Goal: Transaction & Acquisition: Purchase product/service

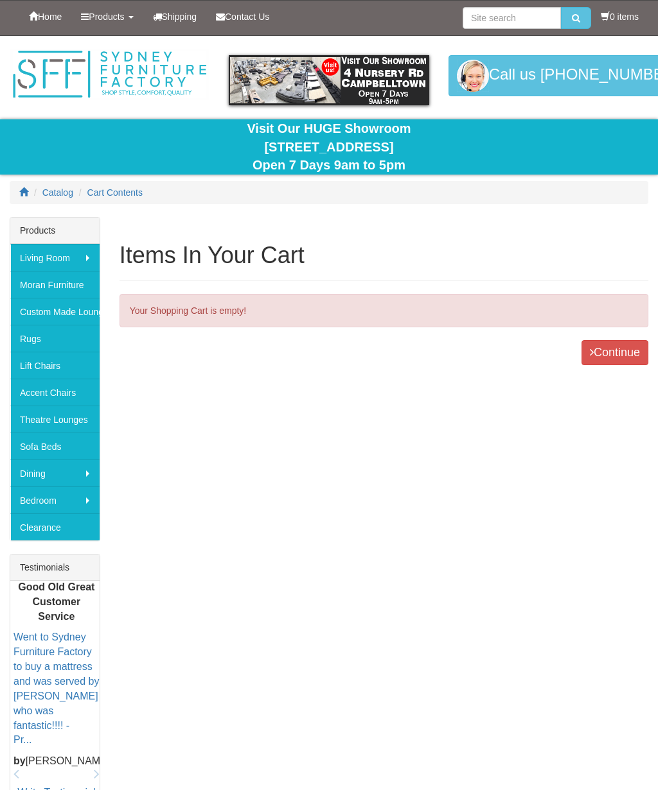
click at [42, 192] on span "Catalog" at bounding box center [57, 193] width 31 height 10
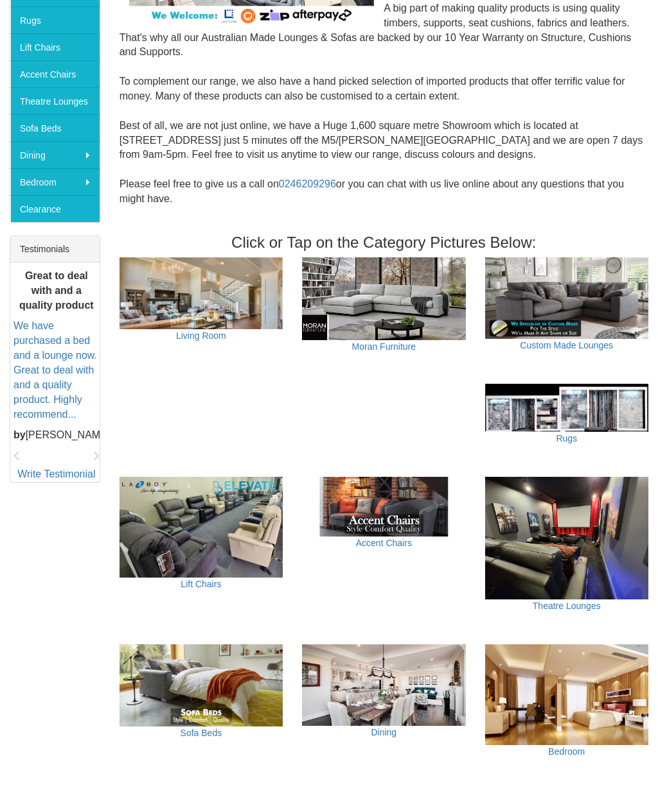
scroll to position [324, 0]
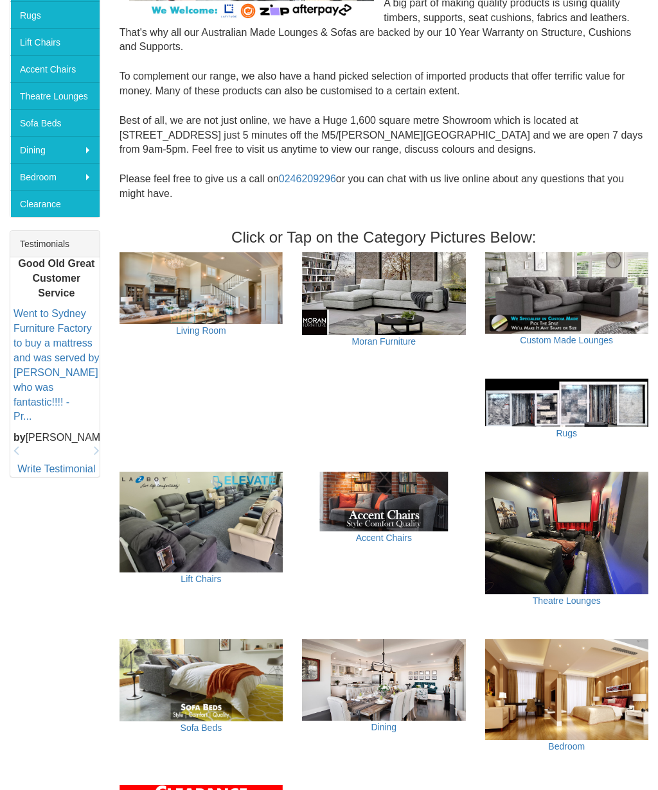
click at [157, 273] on img at bounding box center [200, 288] width 163 height 72
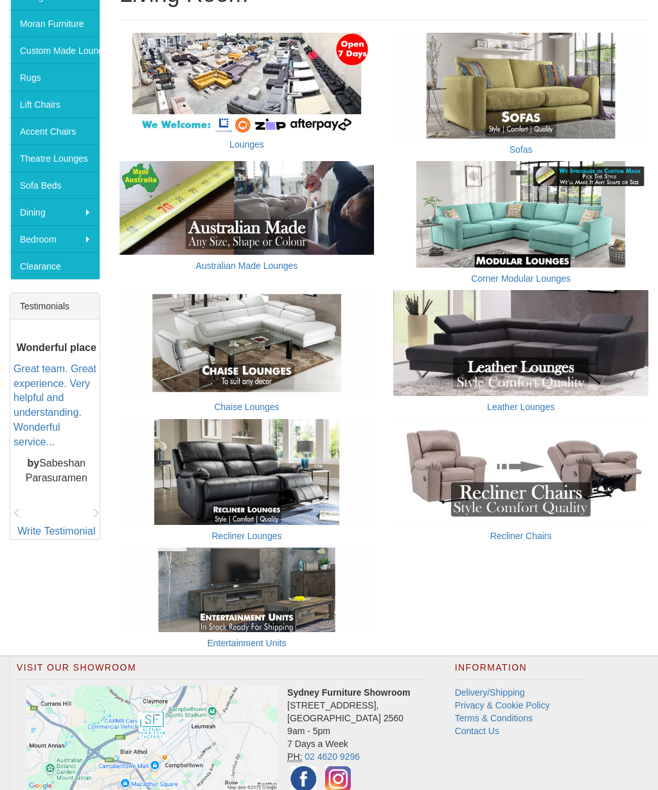
scroll to position [262, 0]
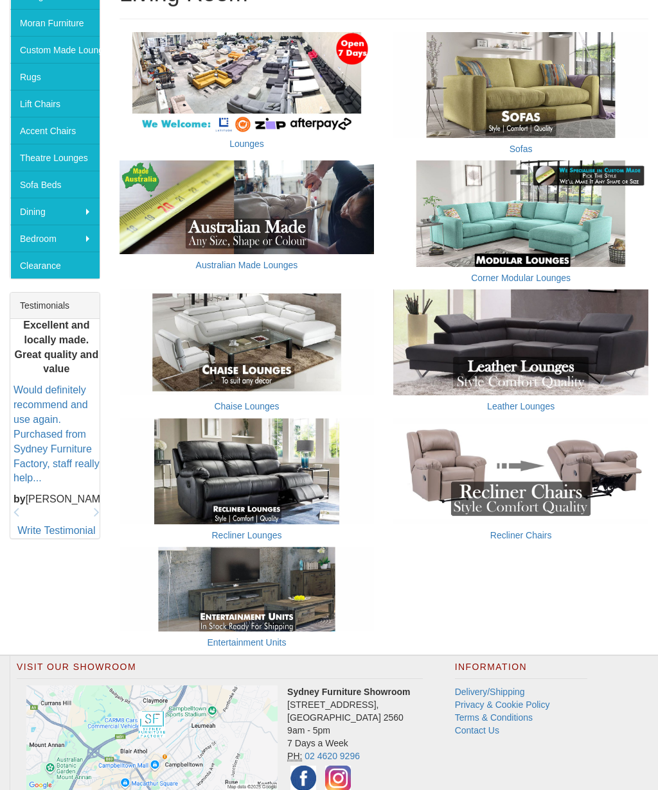
click at [266, 530] on link "Recliner Lounges" at bounding box center [247, 535] width 70 height 10
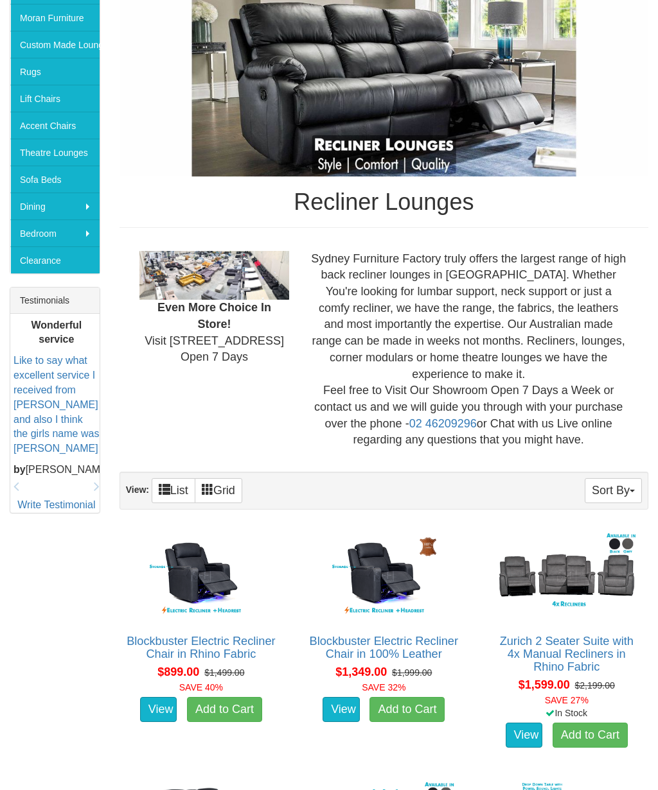
scroll to position [269, 0]
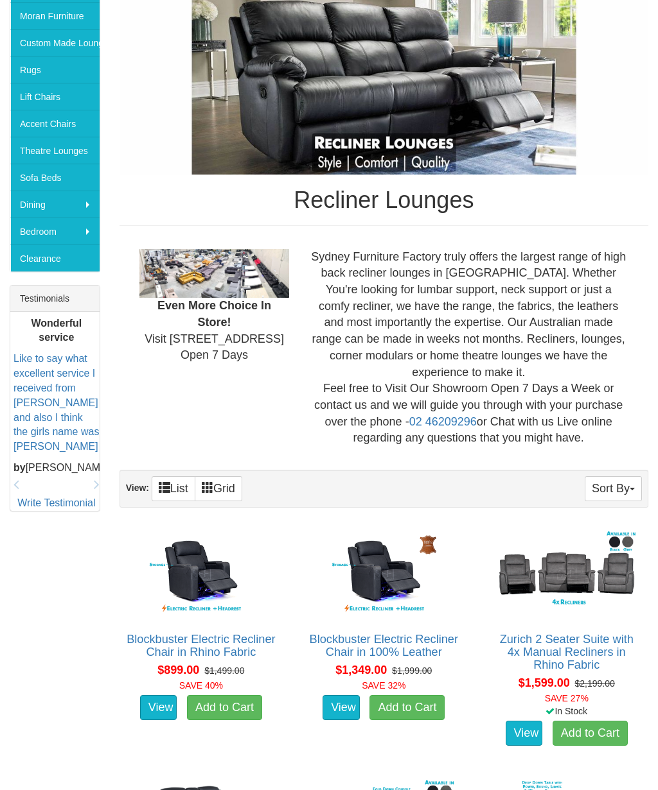
click at [618, 476] on button "Sort By" at bounding box center [612, 488] width 57 height 25
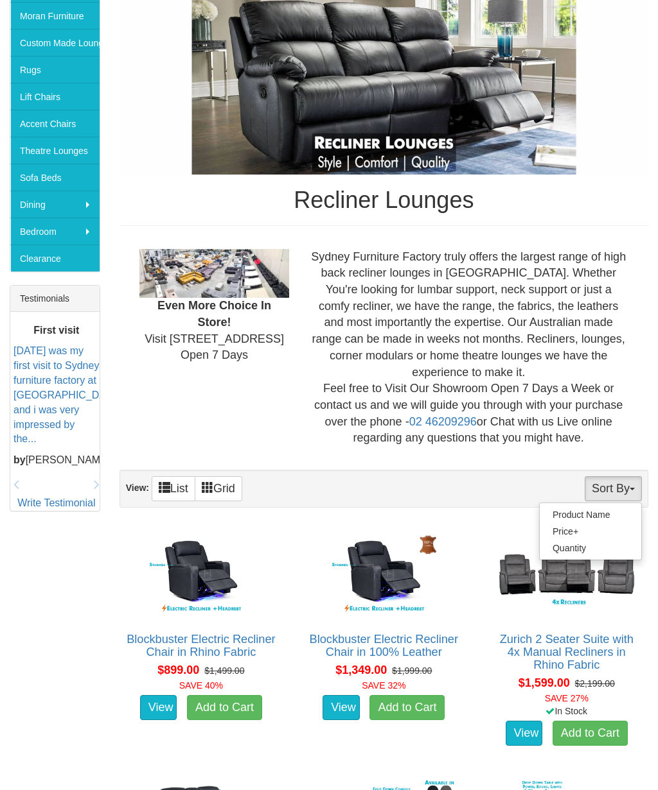
click at [574, 523] on link "Price+" at bounding box center [589, 531] width 101 height 17
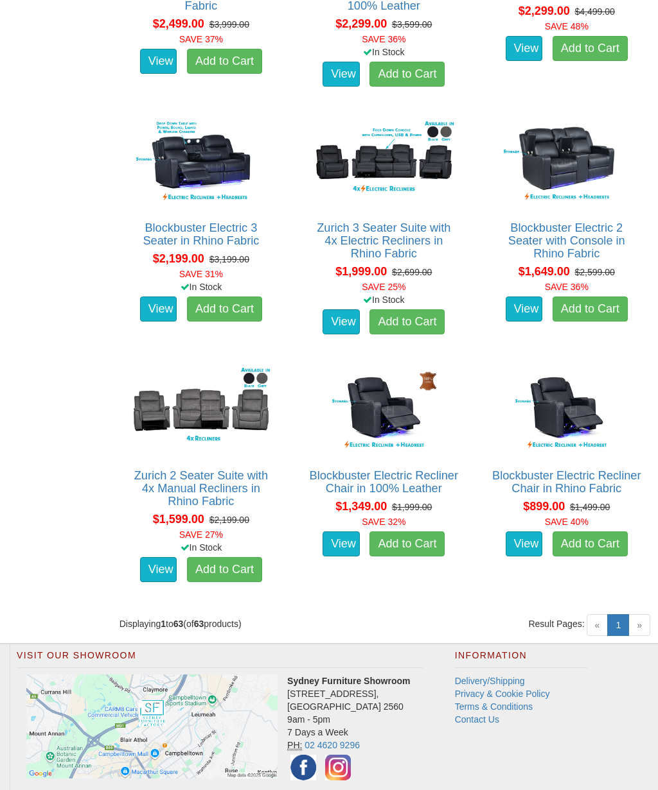
scroll to position [5390, 0]
click at [643, 615] on span "»" at bounding box center [639, 626] width 22 height 22
click at [646, 615] on span "»" at bounding box center [639, 626] width 22 height 22
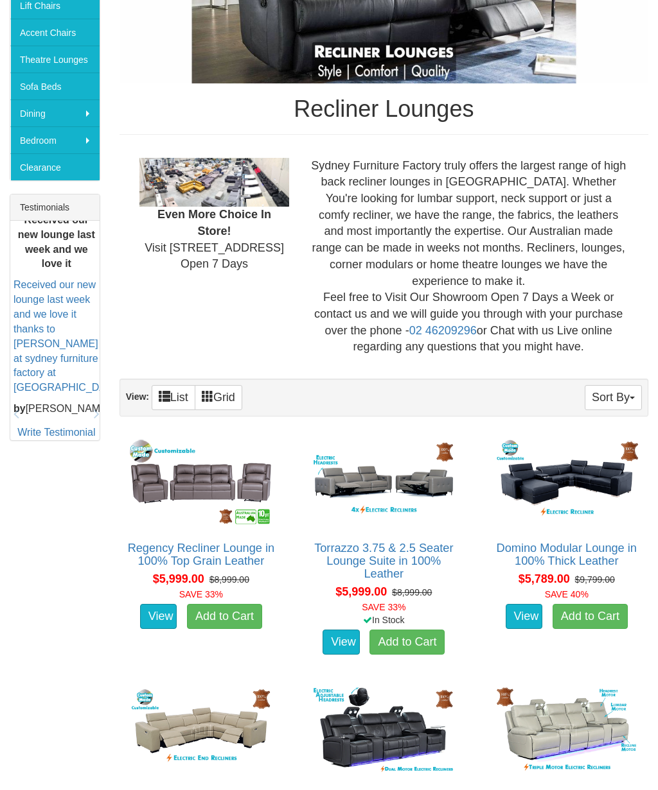
scroll to position [351, 0]
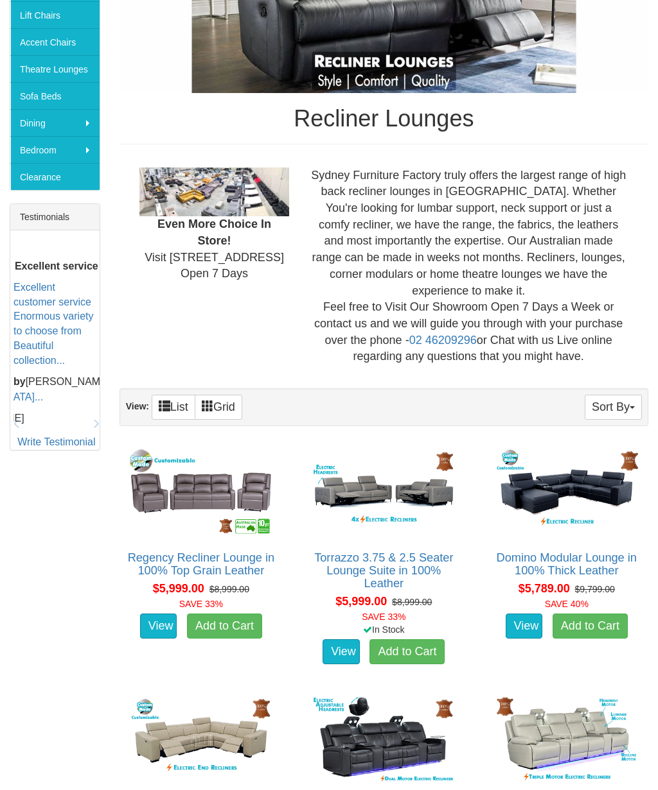
click at [405, 473] on img at bounding box center [383, 492] width 149 height 92
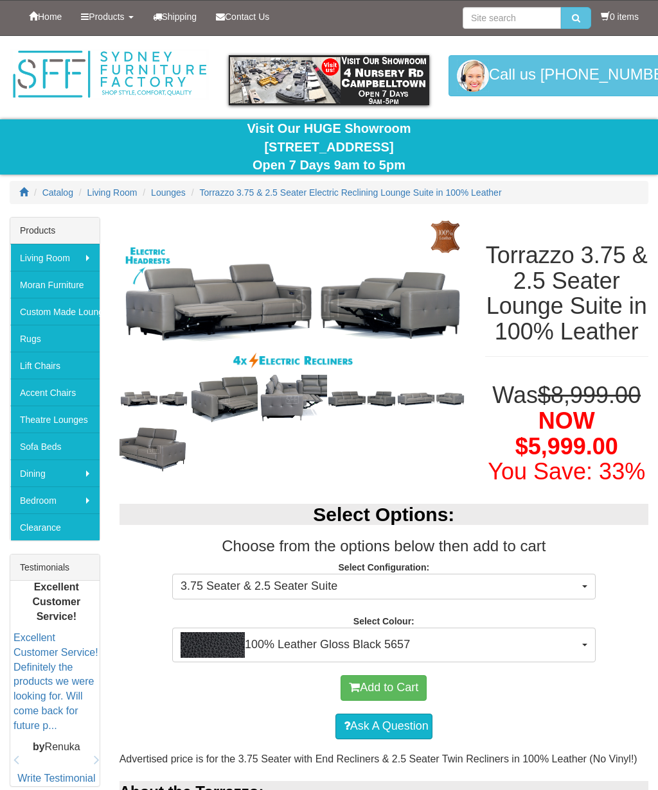
click at [155, 401] on img at bounding box center [153, 399] width 69 height 21
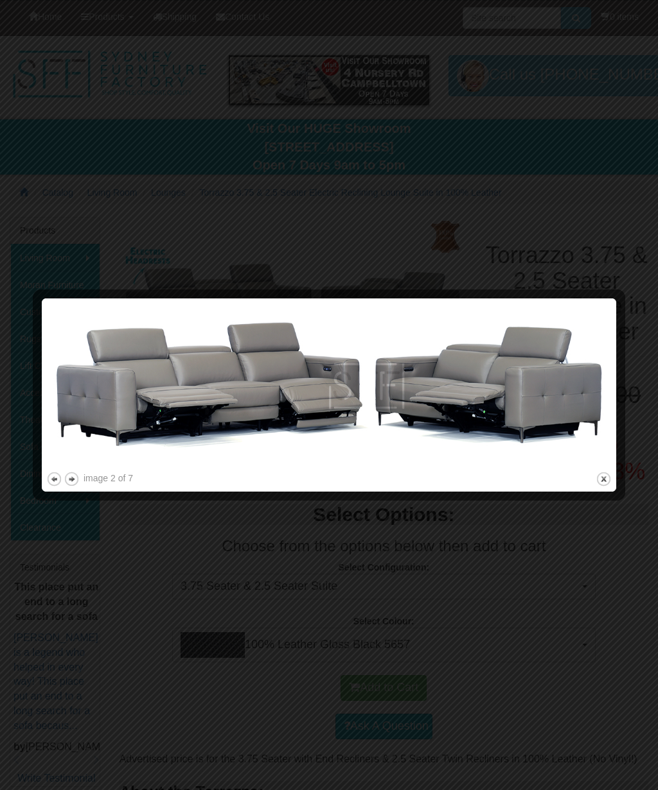
click at [77, 473] on button "next" at bounding box center [72, 479] width 16 height 16
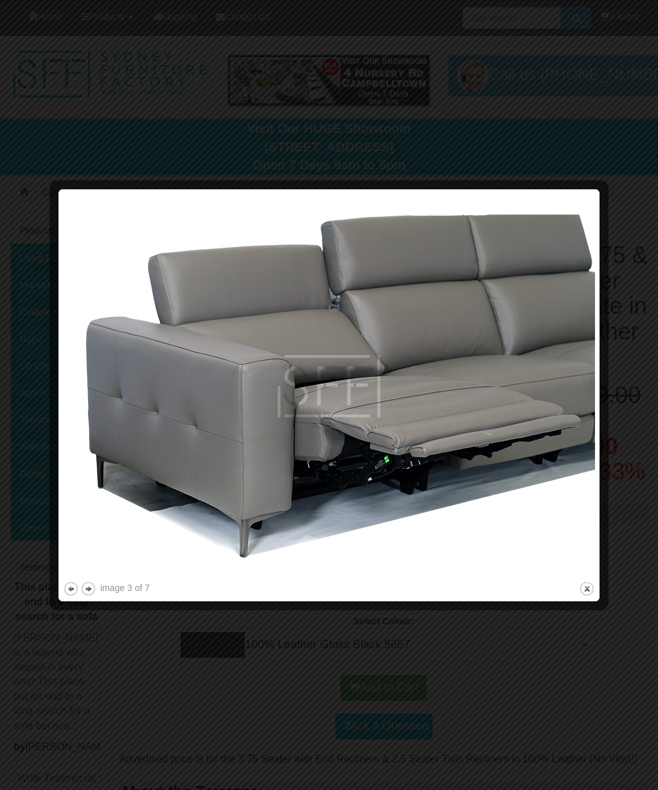
click at [71, 586] on button "previous" at bounding box center [71, 589] width 16 height 16
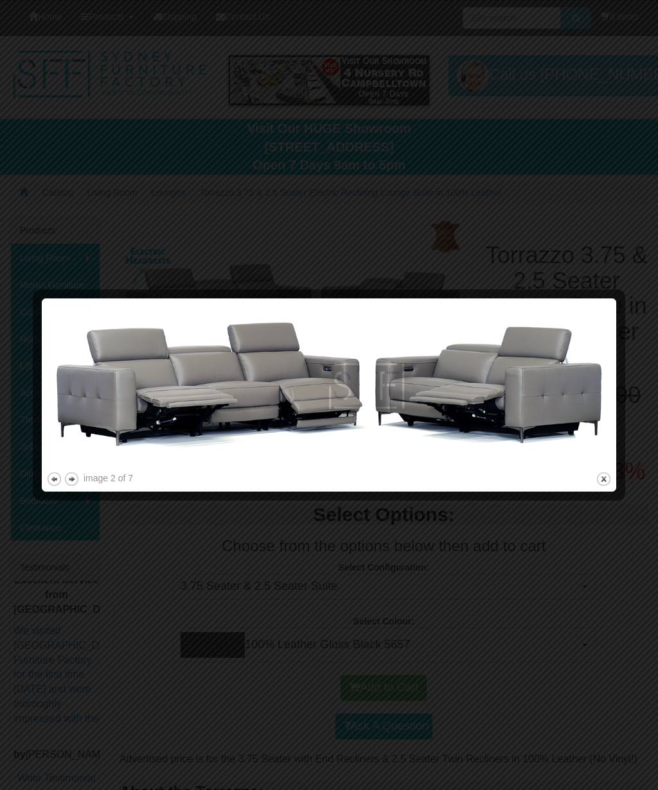
click at [53, 482] on button "previous" at bounding box center [54, 479] width 16 height 16
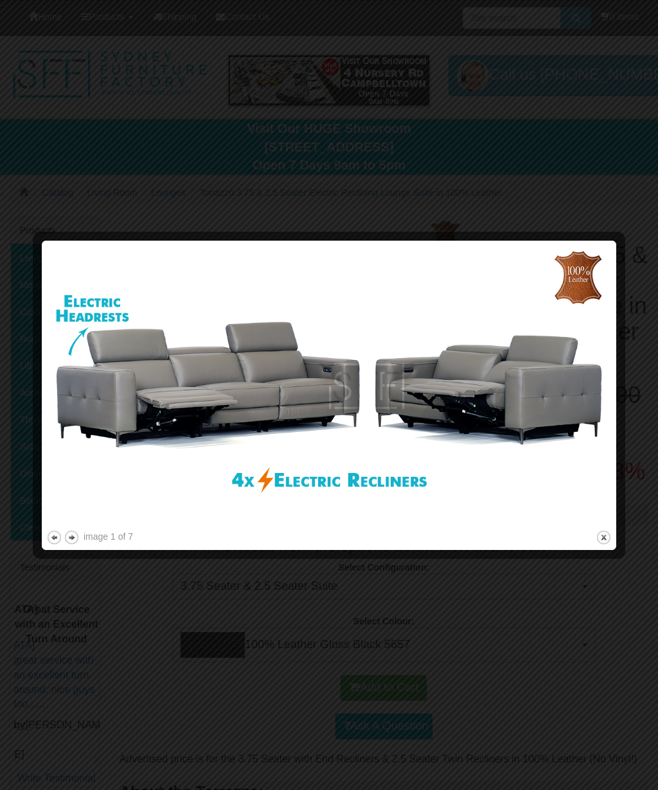
click at [53, 538] on button "previous" at bounding box center [54, 538] width 16 height 16
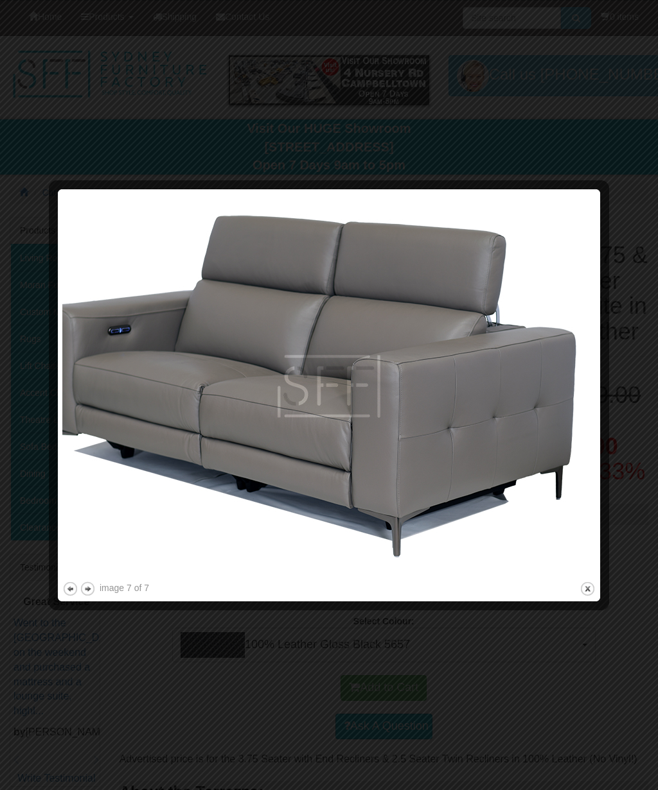
click at [78, 590] on button "previous" at bounding box center [70, 589] width 16 height 16
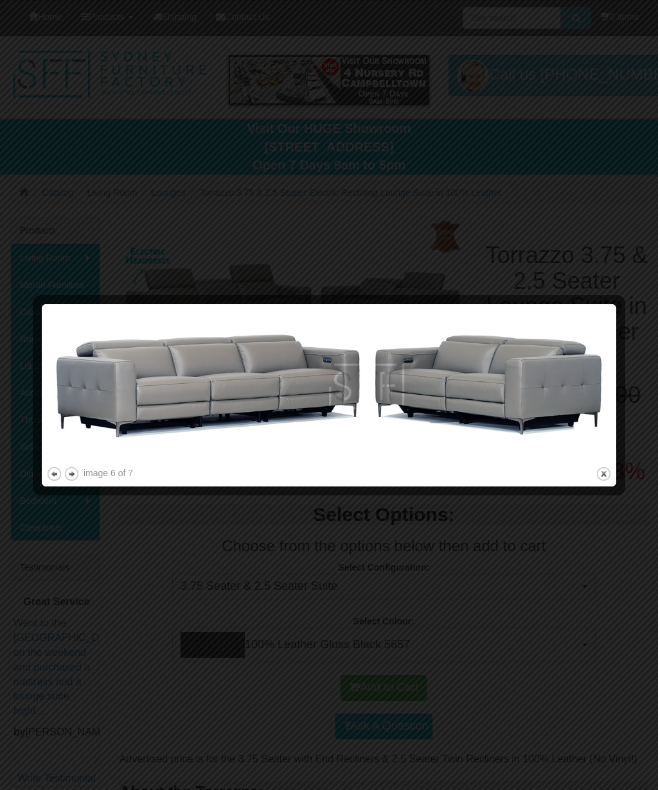
click at [57, 479] on button "previous" at bounding box center [54, 474] width 16 height 16
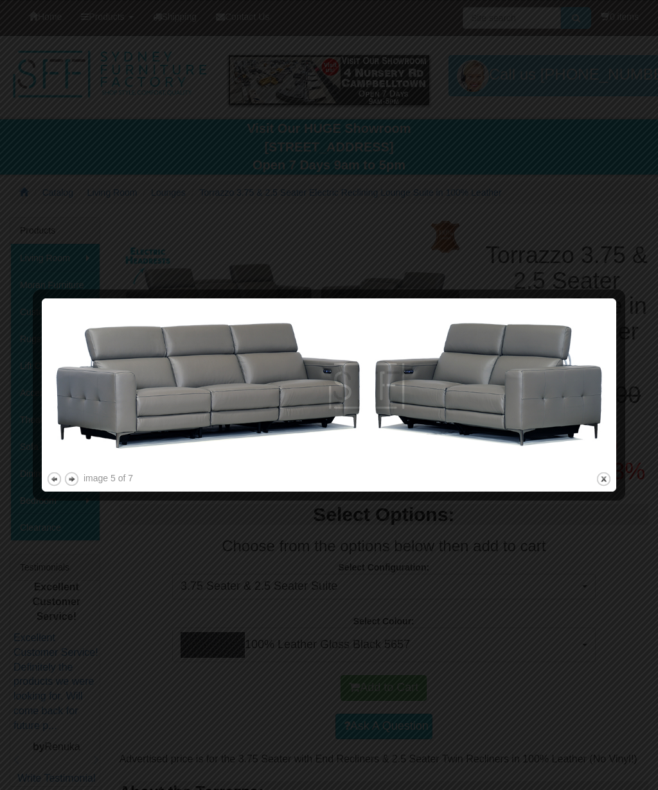
click at [48, 480] on button "previous" at bounding box center [54, 479] width 16 height 16
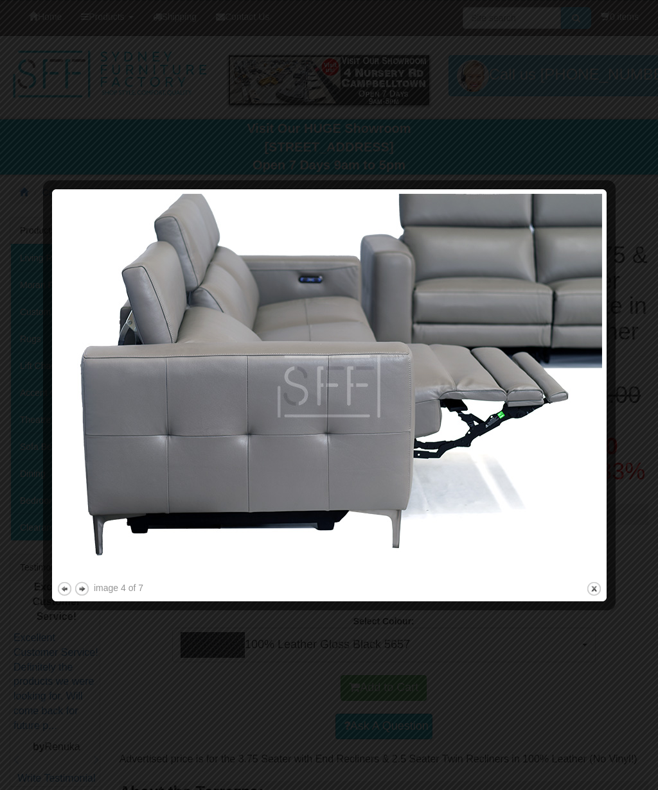
click at [68, 588] on button "previous" at bounding box center [65, 589] width 16 height 16
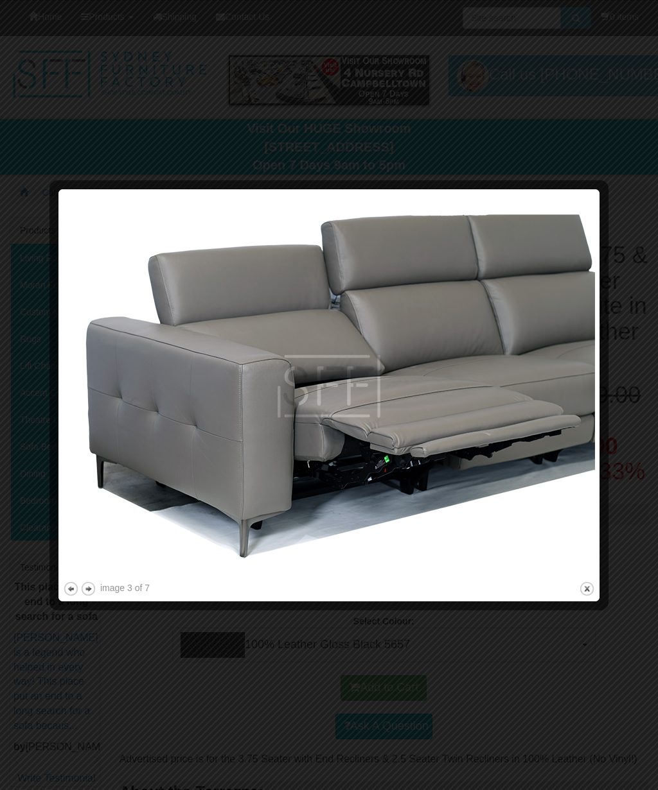
click at [72, 589] on button "previous" at bounding box center [71, 589] width 16 height 16
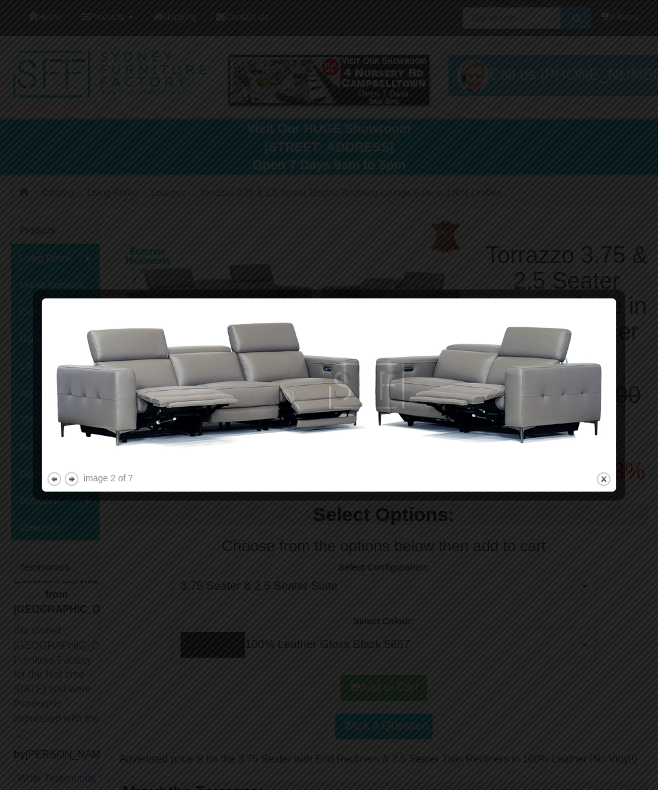
click at [55, 480] on button "previous" at bounding box center [54, 479] width 16 height 16
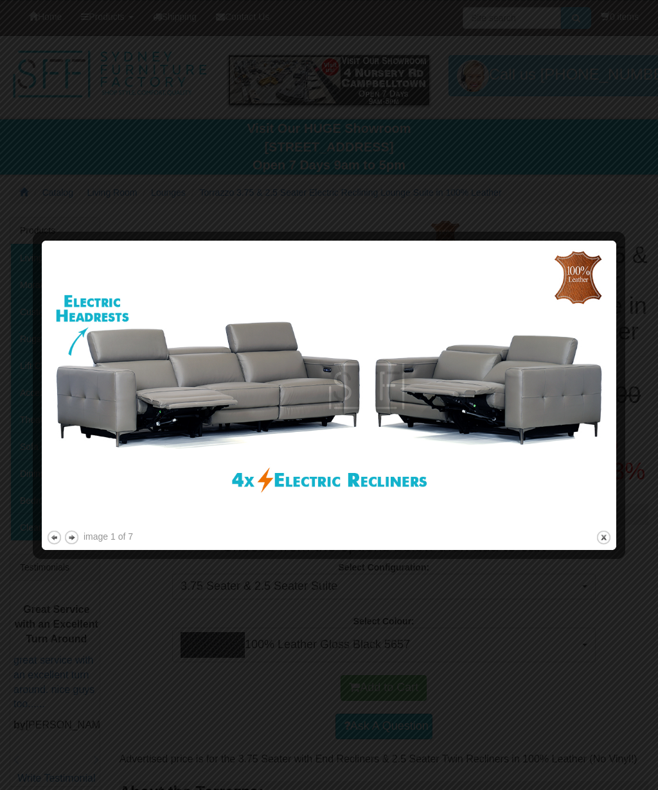
click at [53, 536] on button "previous" at bounding box center [54, 538] width 16 height 16
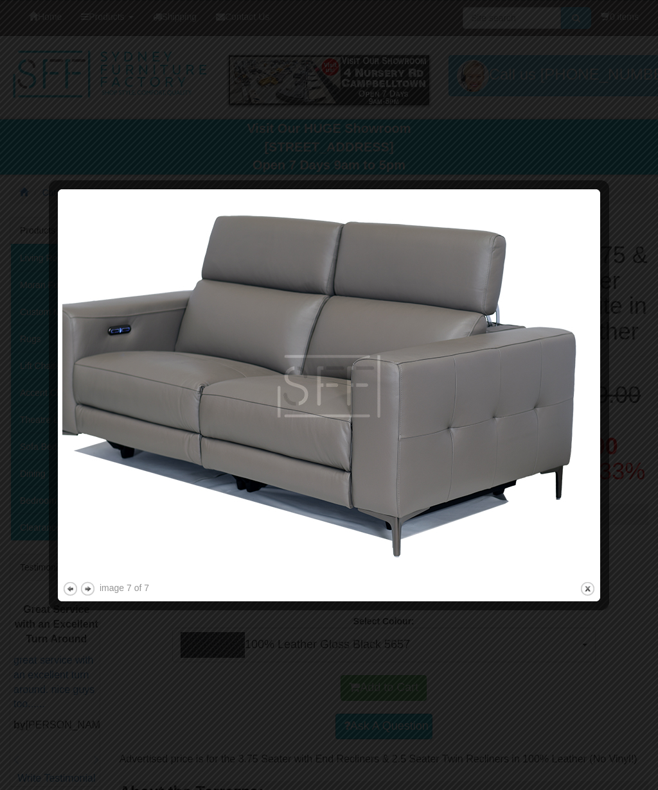
click at [73, 589] on button "previous" at bounding box center [70, 589] width 16 height 16
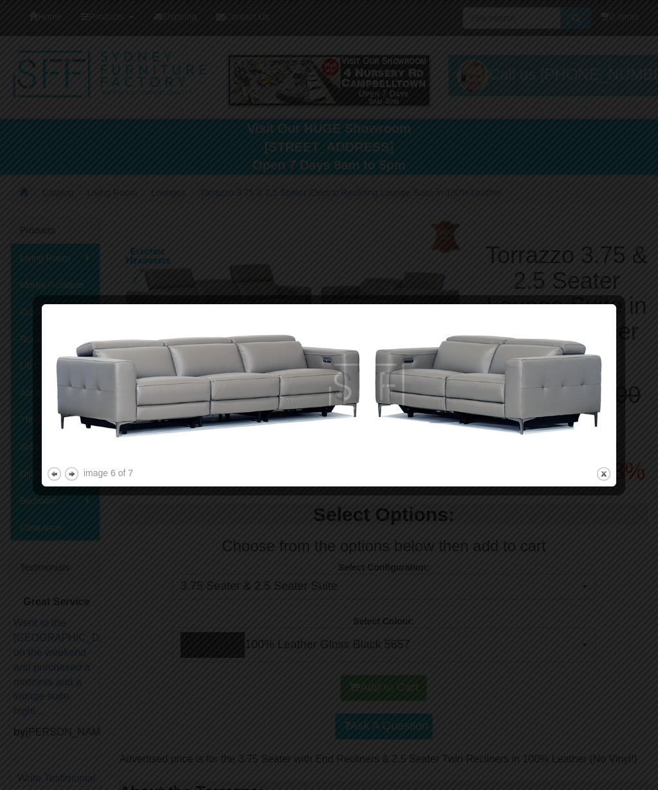
click at [47, 479] on button "previous" at bounding box center [54, 474] width 16 height 16
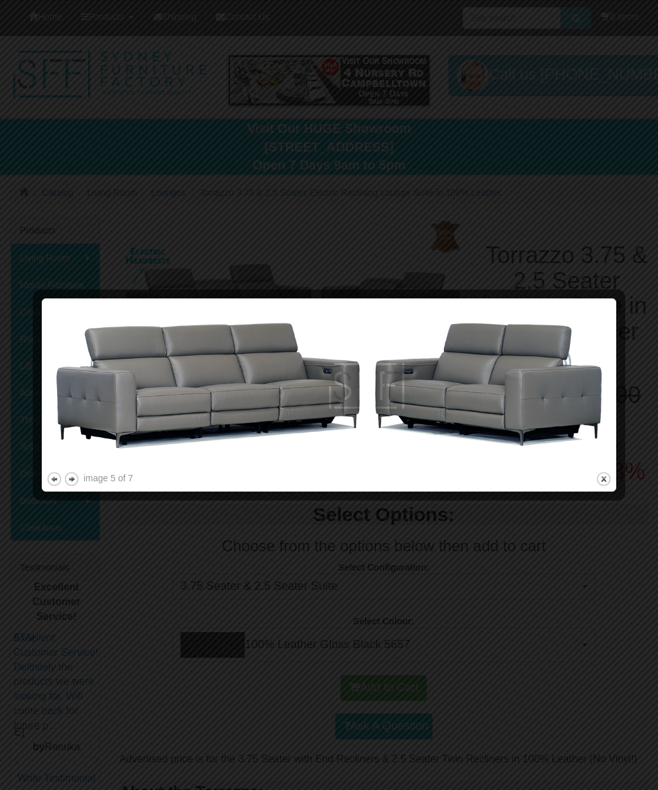
click at [73, 482] on button "next" at bounding box center [72, 479] width 16 height 16
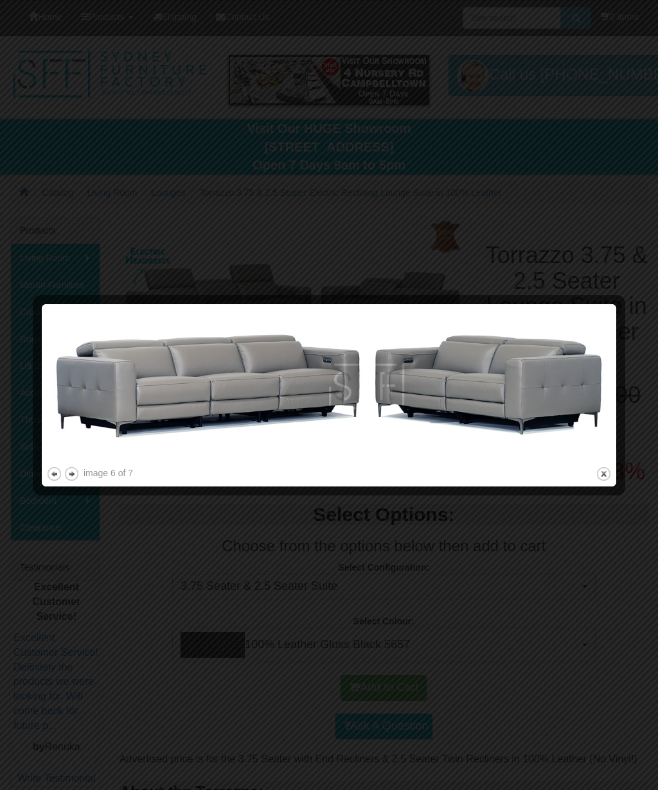
click at [43, 475] on div at bounding box center [39, 395] width 13 height 173
click at [48, 479] on button "previous" at bounding box center [54, 474] width 16 height 16
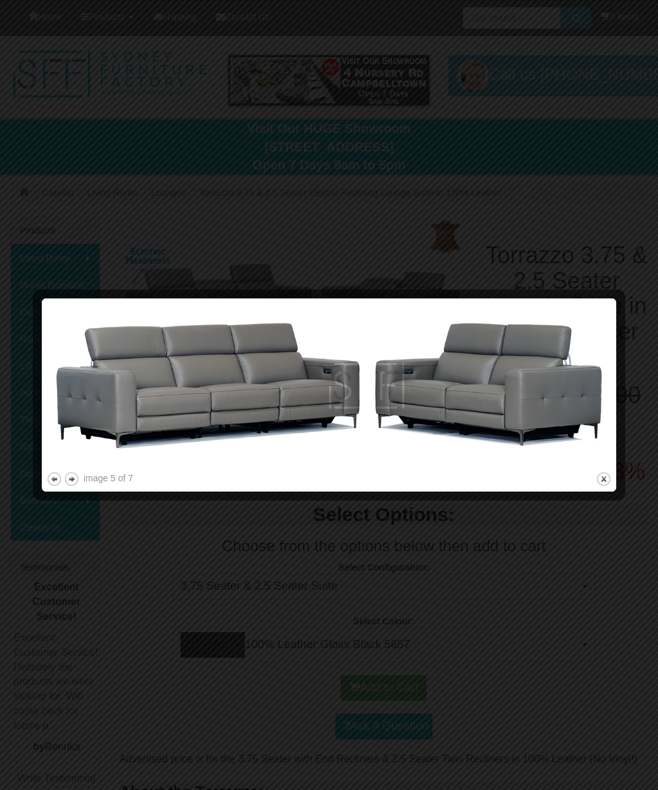
click at [46, 473] on button "previous" at bounding box center [54, 479] width 16 height 16
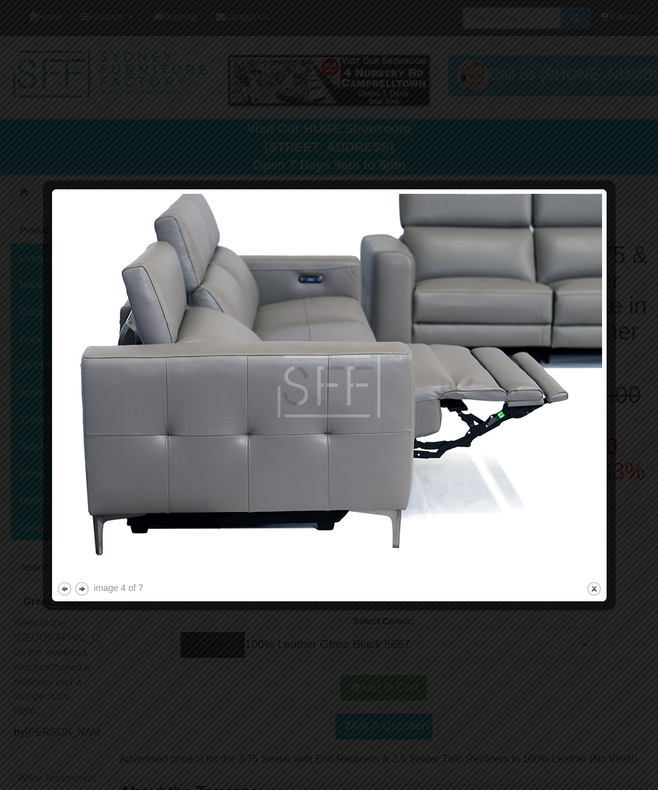
click at [597, 588] on button "close" at bounding box center [594, 589] width 16 height 16
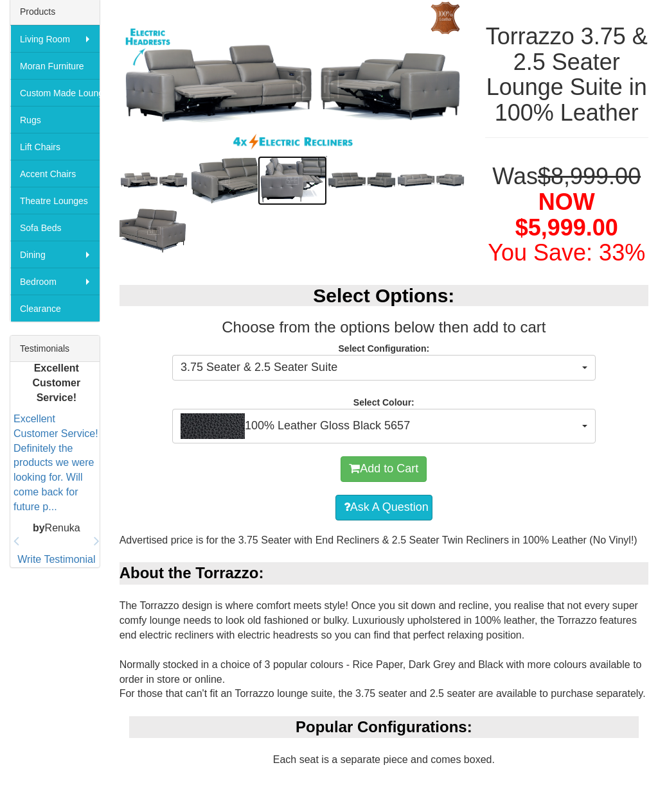
scroll to position [225, 0]
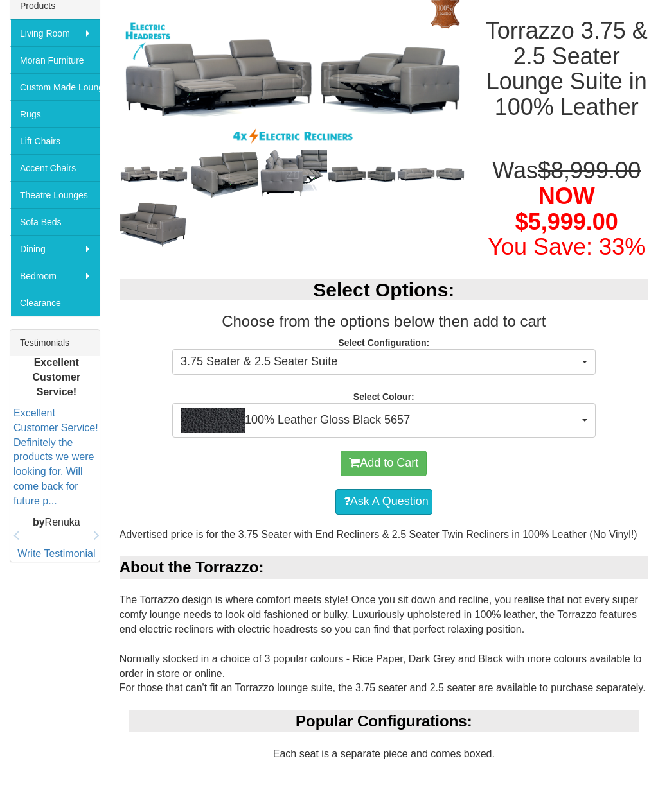
click at [552, 433] on span "100% Leather Gloss Black 5657" at bounding box center [379, 421] width 398 height 26
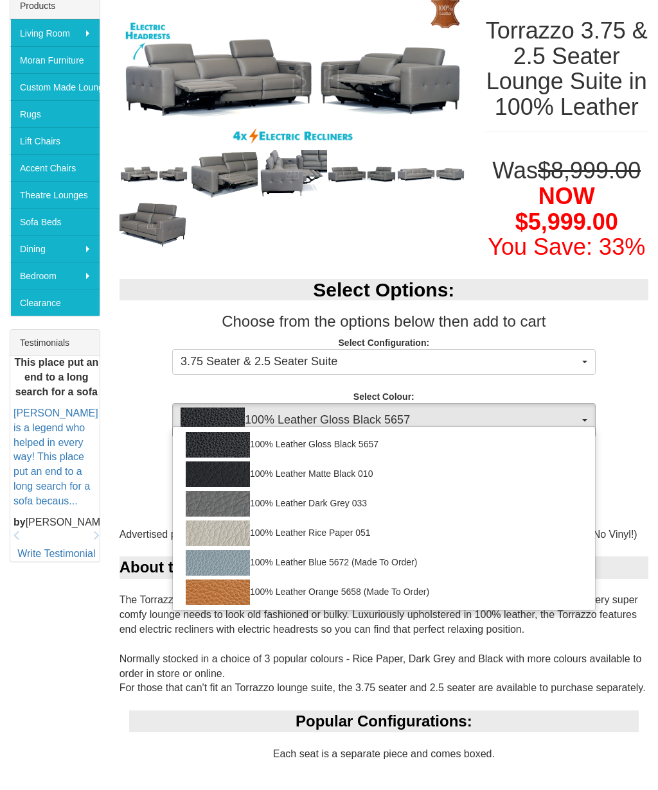
click at [231, 517] on img at bounding box center [218, 504] width 64 height 26
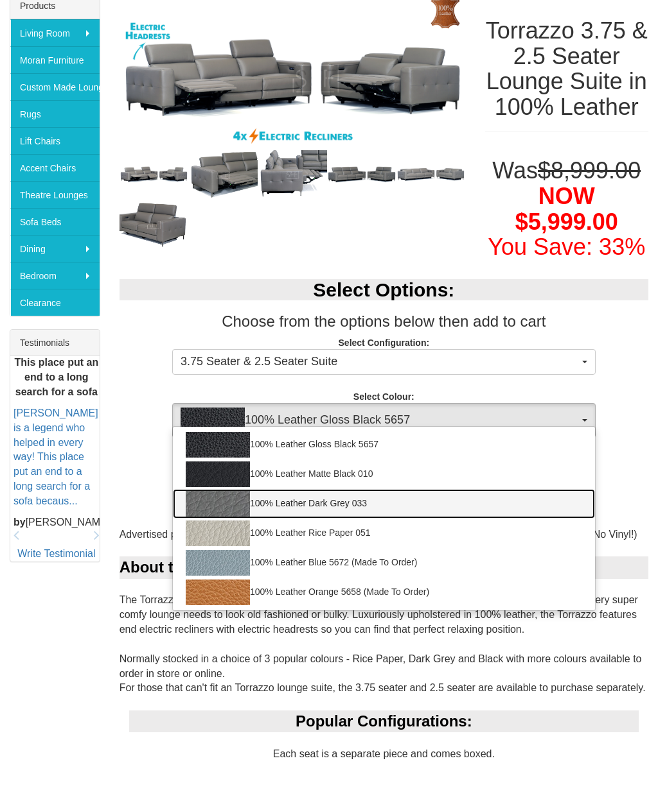
select select "2021"
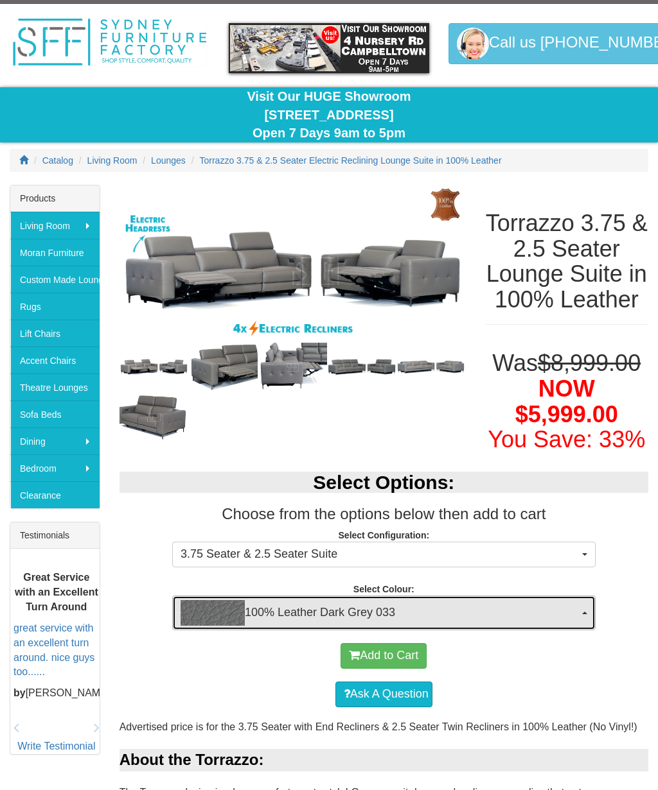
scroll to position [0, 0]
